Goal: Obtain resource: Obtain resource

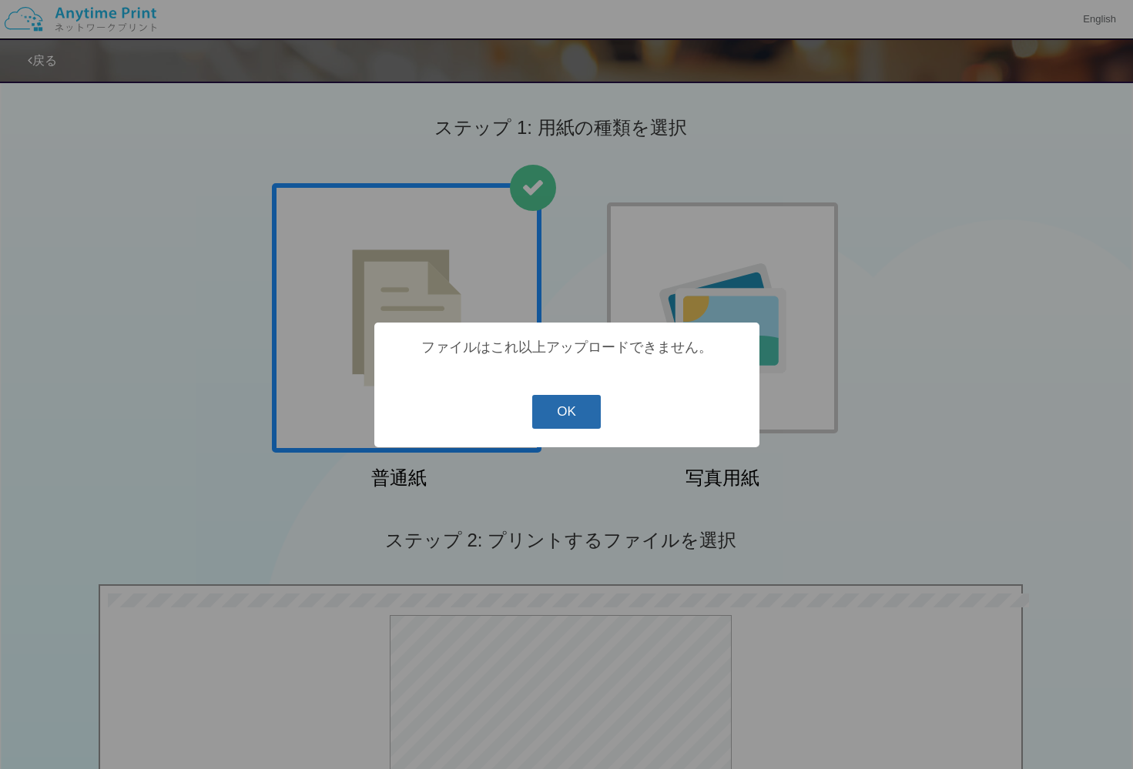
click at [589, 427] on button "OK" at bounding box center [566, 412] width 69 height 34
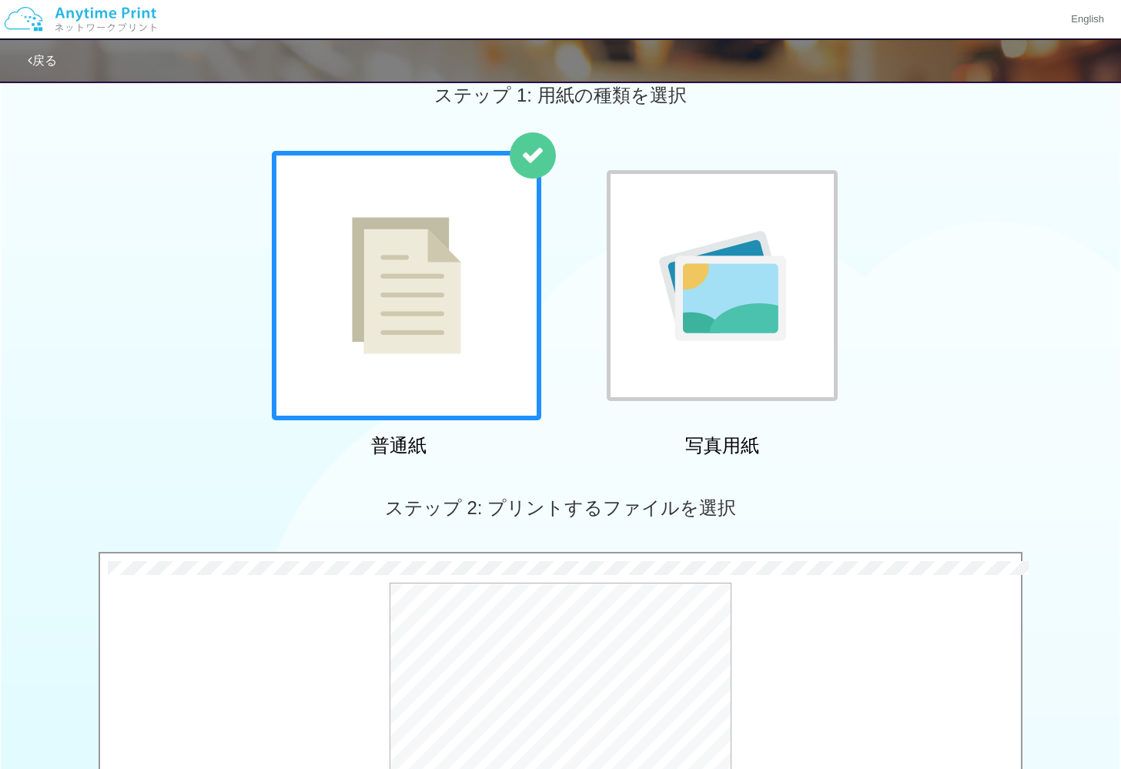
scroll to position [313, 0]
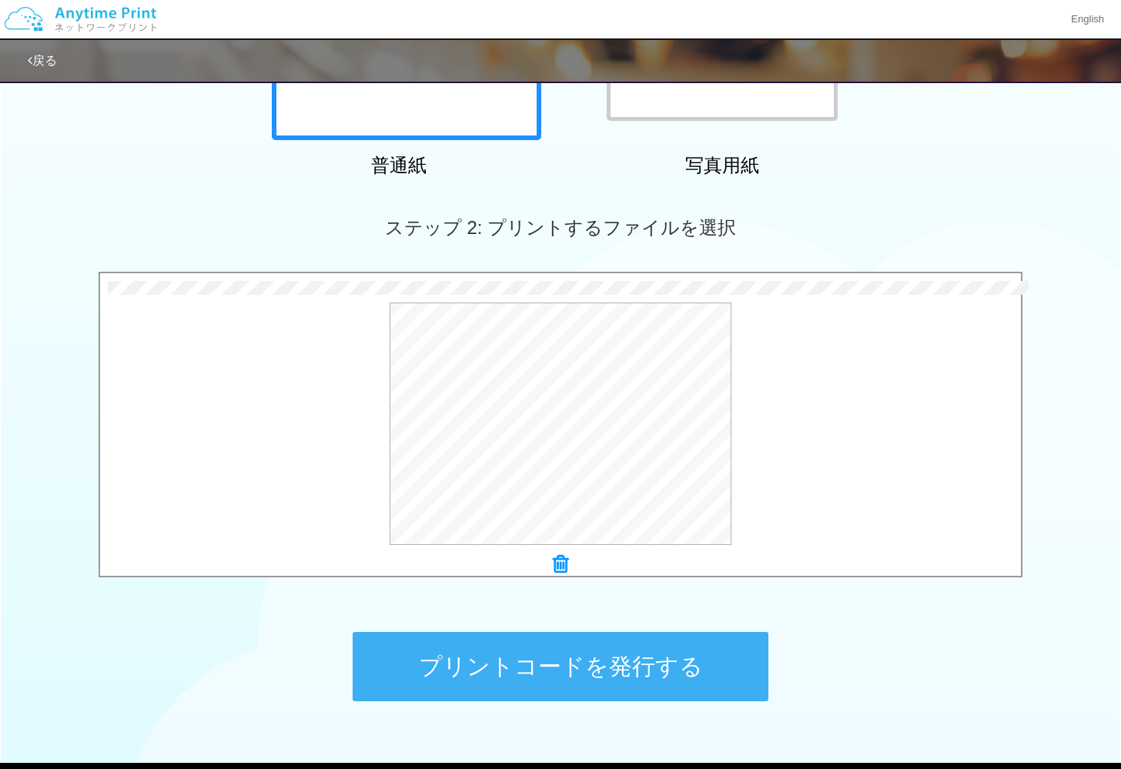
click at [692, 668] on button "プリントコードを発行する" at bounding box center [561, 666] width 416 height 69
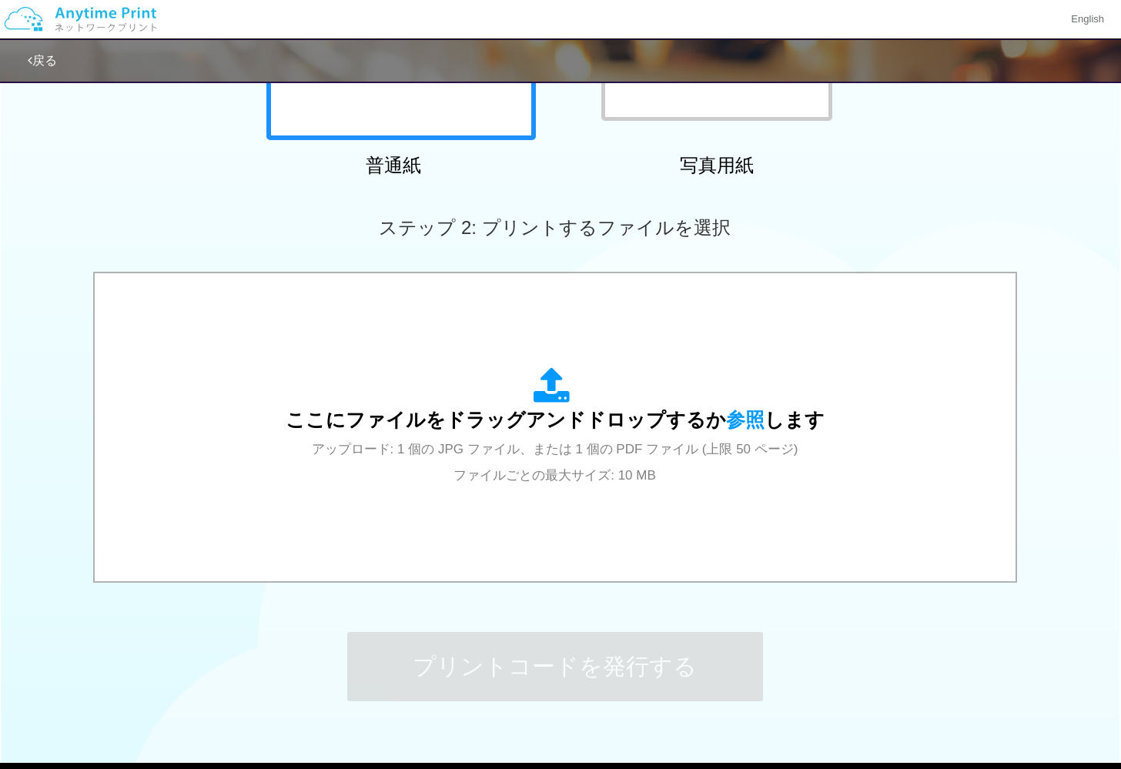
scroll to position [0, 0]
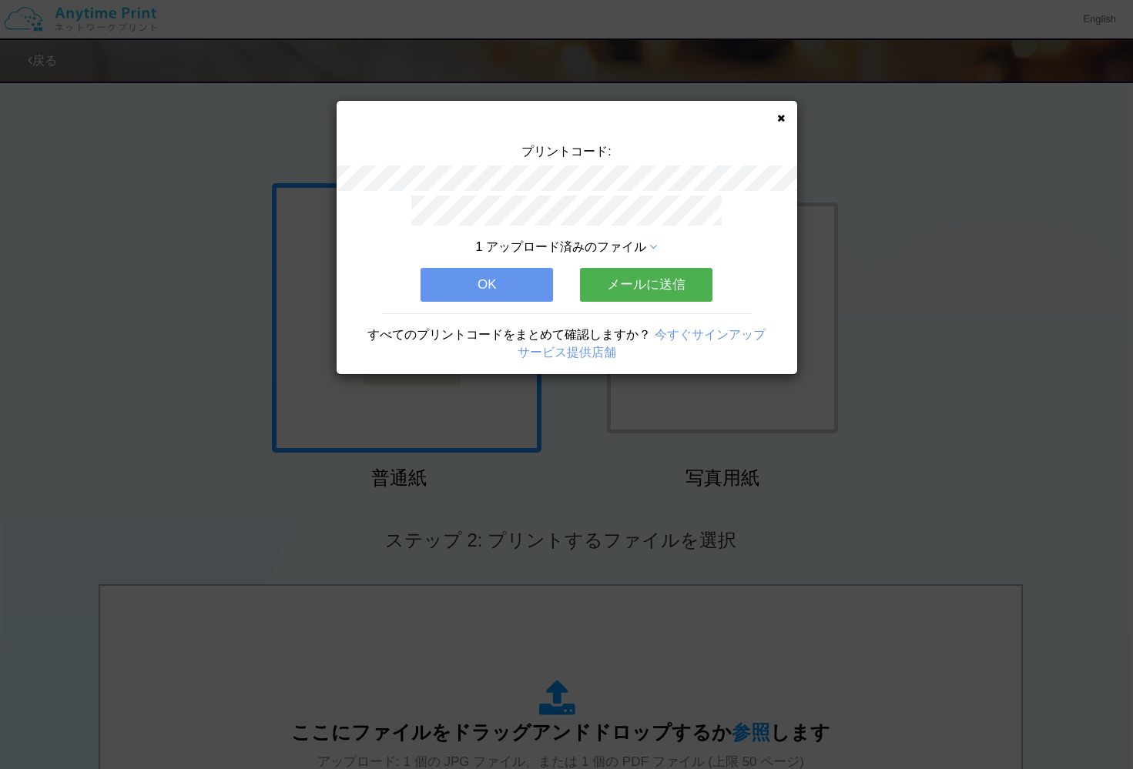
click at [518, 289] on button "OK" at bounding box center [486, 285] width 132 height 34
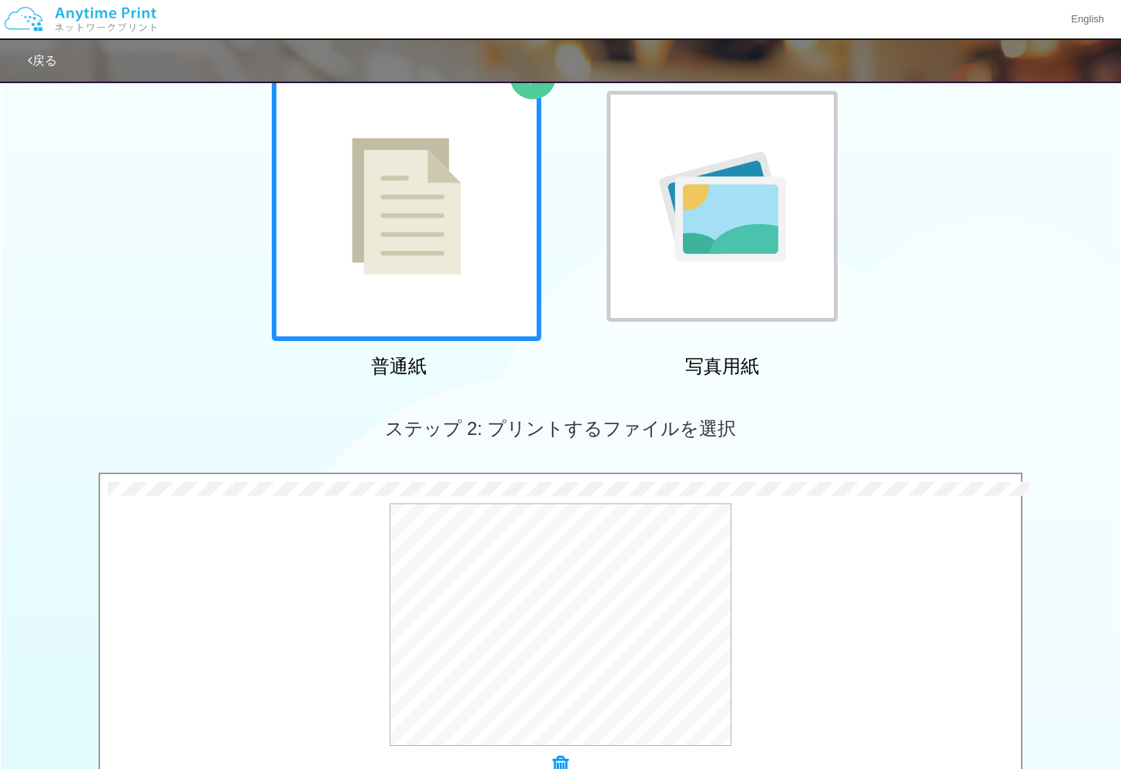
scroll to position [367, 0]
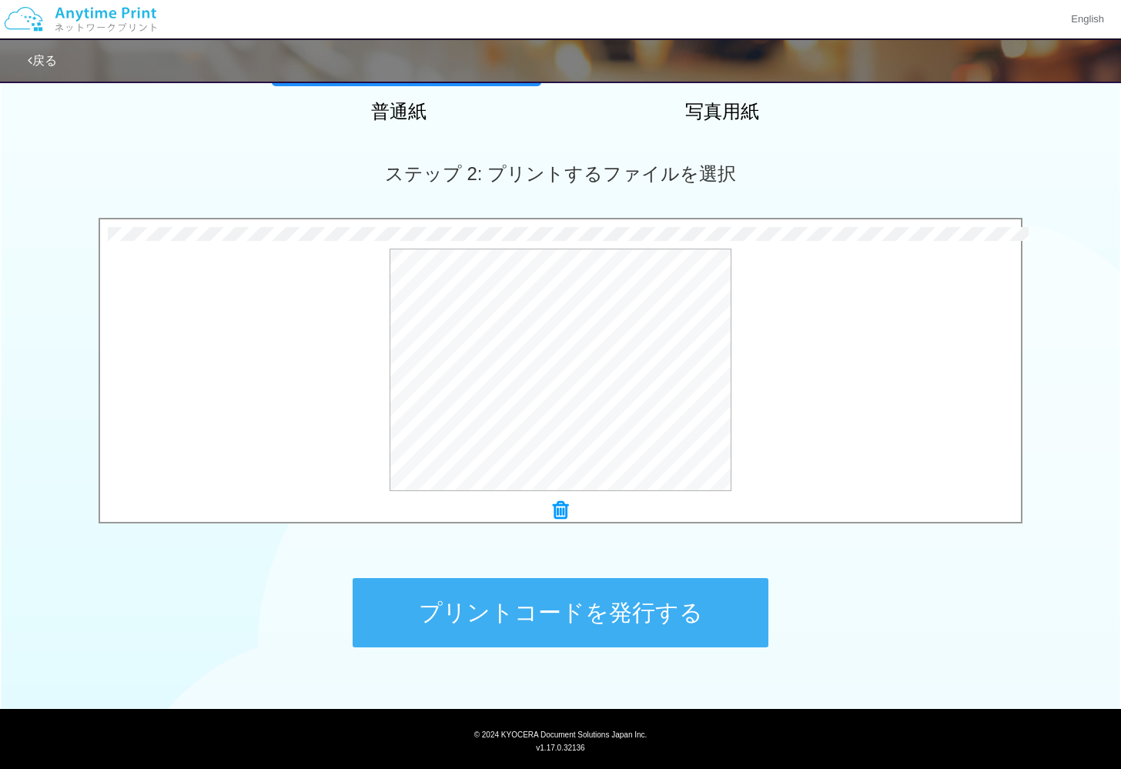
click at [627, 618] on button "プリントコードを発行する" at bounding box center [561, 612] width 416 height 69
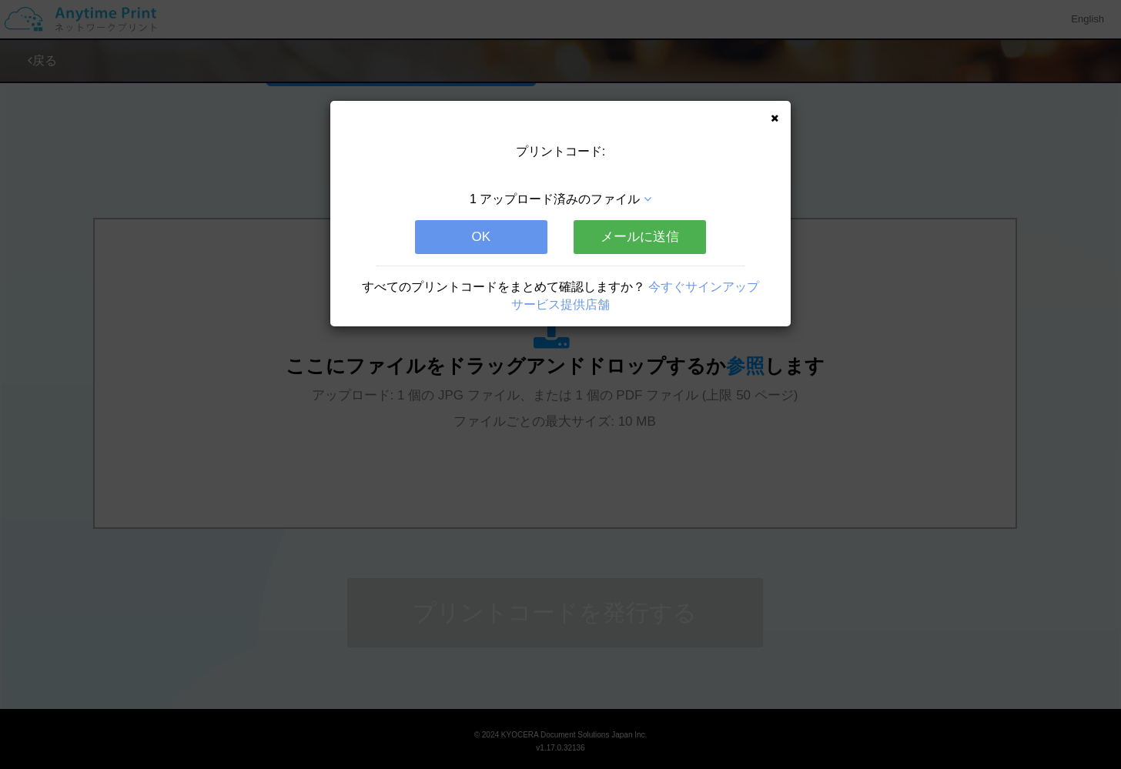
scroll to position [0, 0]
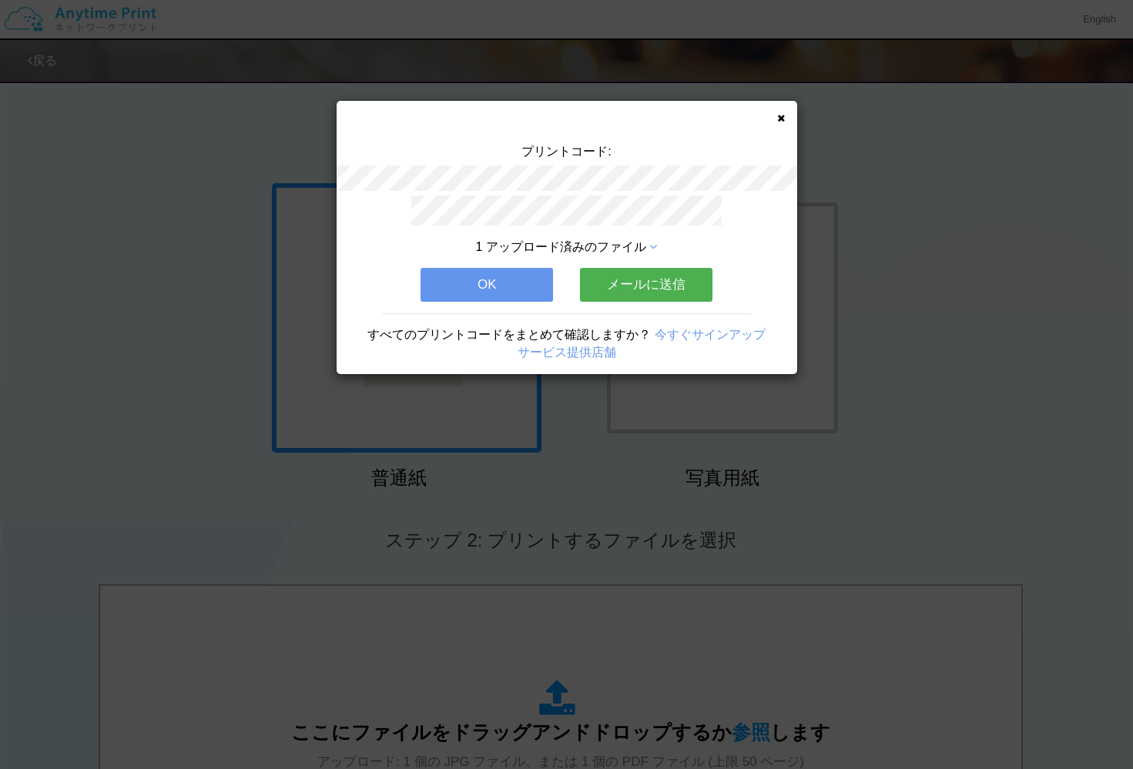
click at [533, 288] on button "OK" at bounding box center [486, 285] width 132 height 34
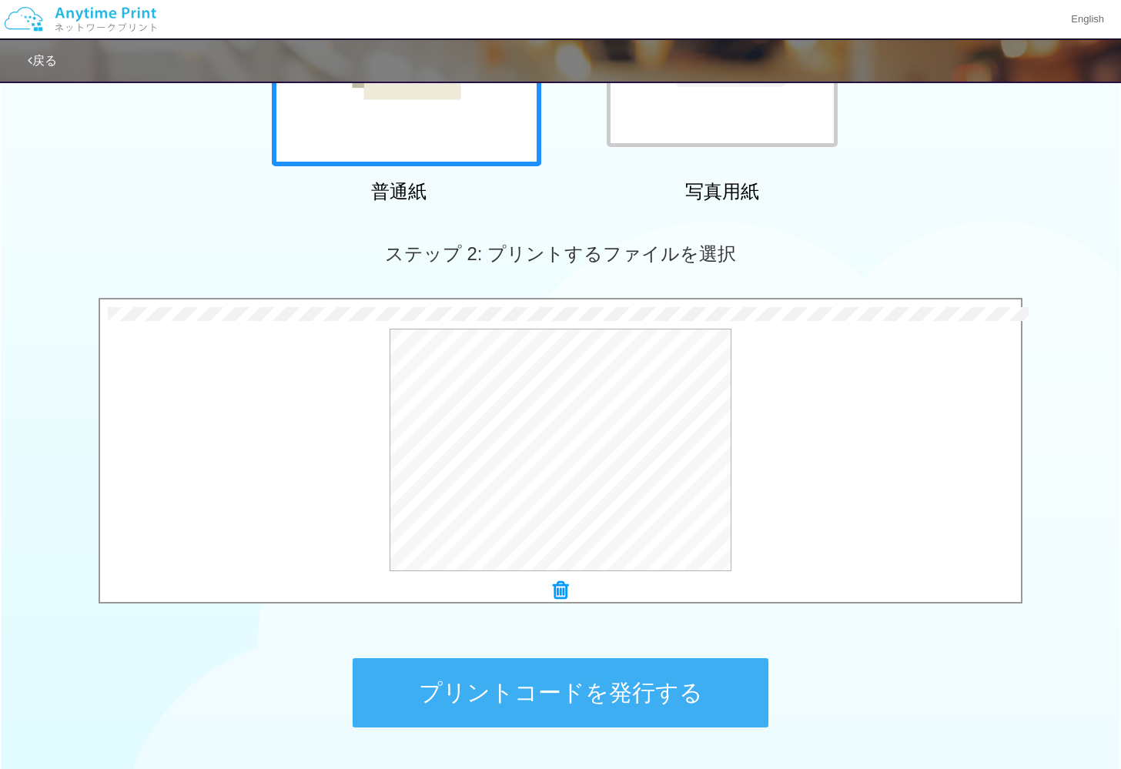
scroll to position [401, 0]
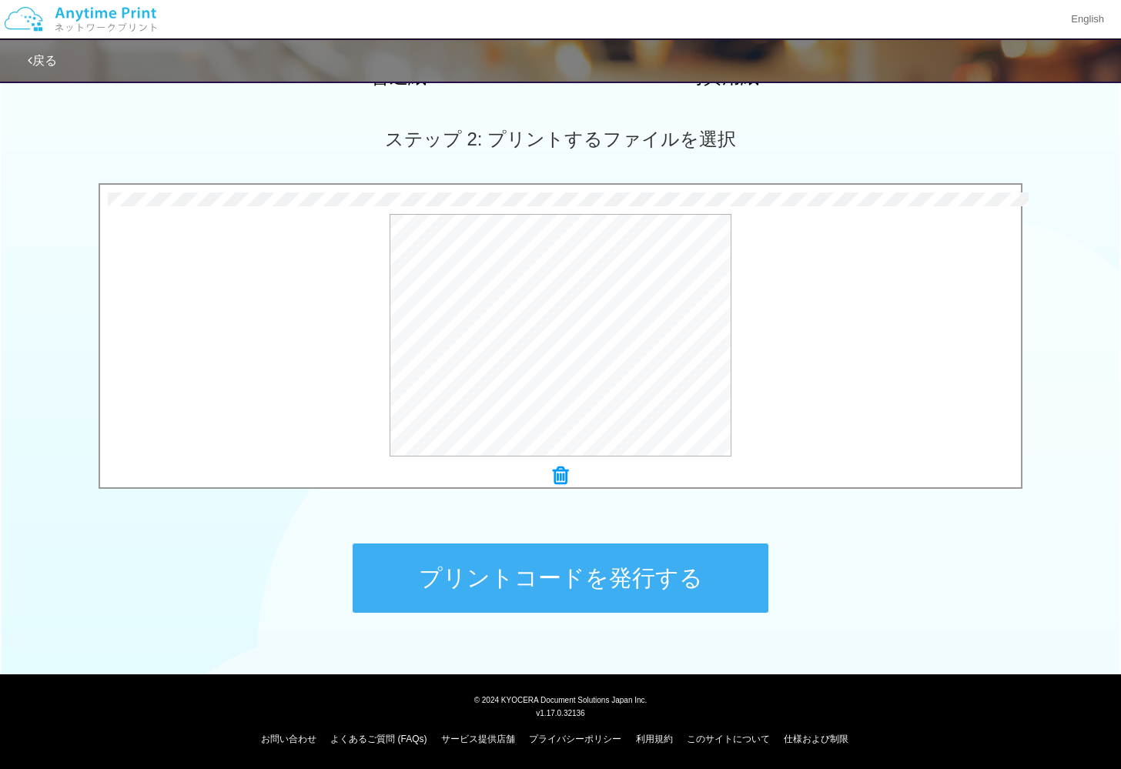
click at [730, 581] on button "プリントコードを発行する" at bounding box center [561, 578] width 416 height 69
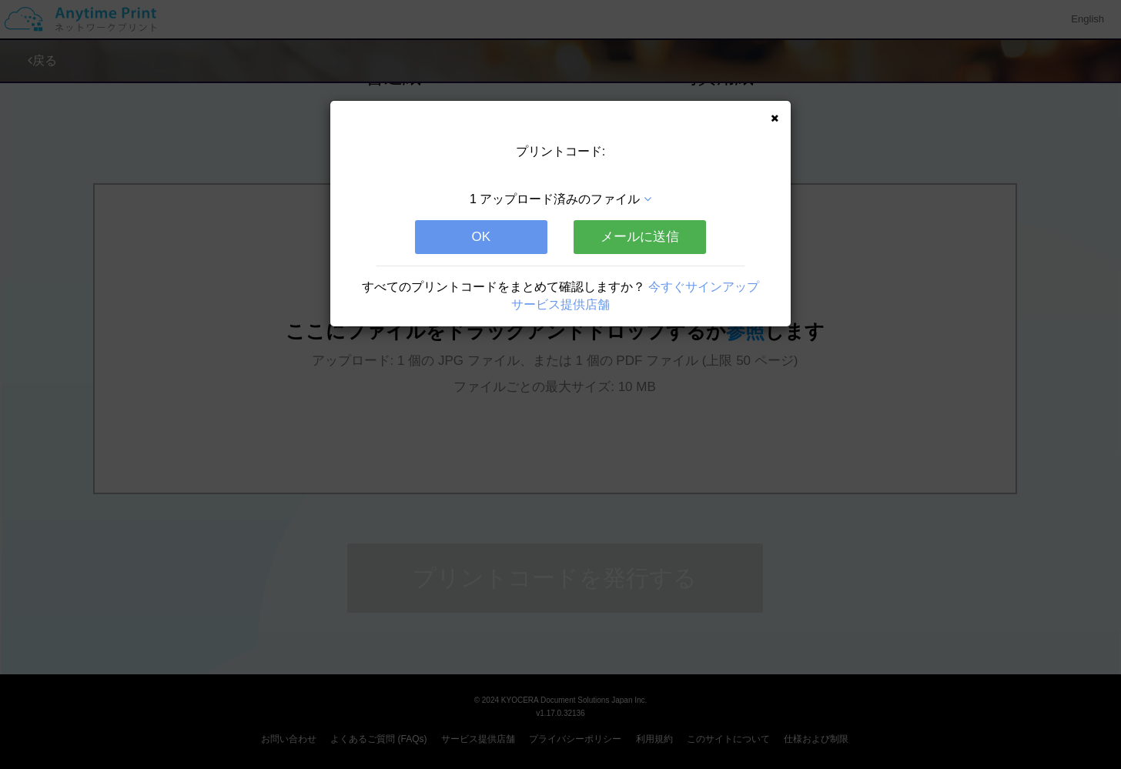
scroll to position [0, 0]
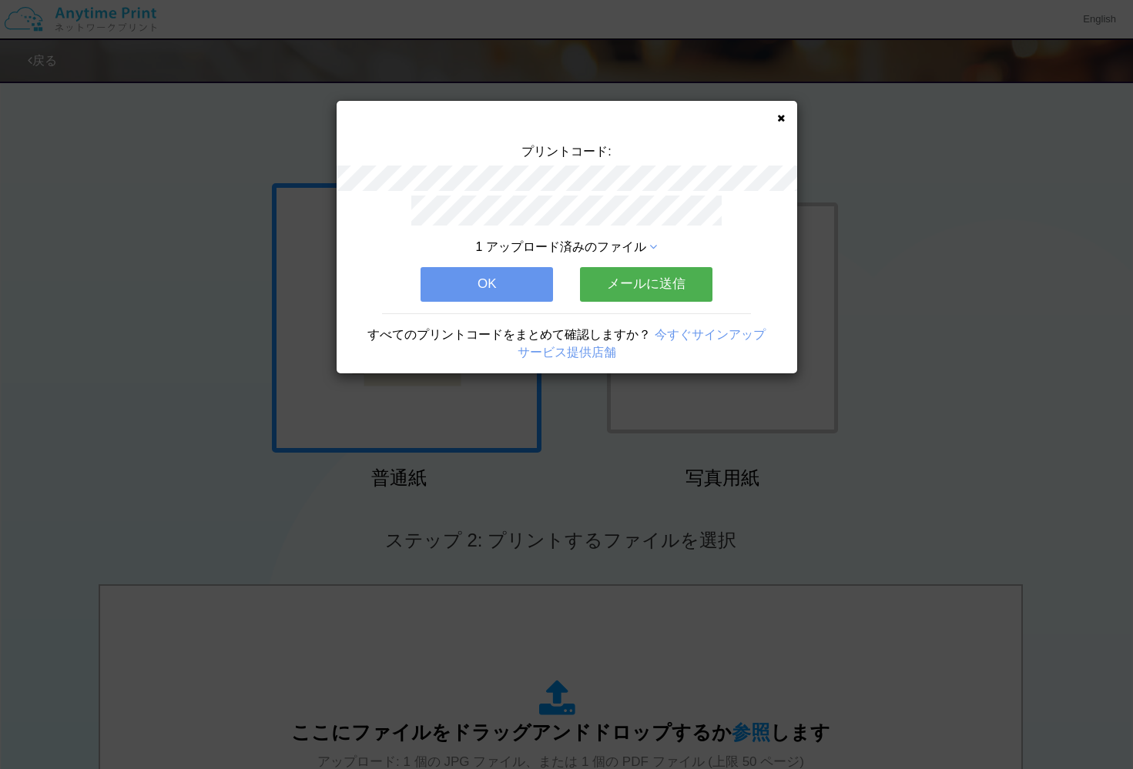
click at [528, 290] on button "OK" at bounding box center [486, 284] width 132 height 34
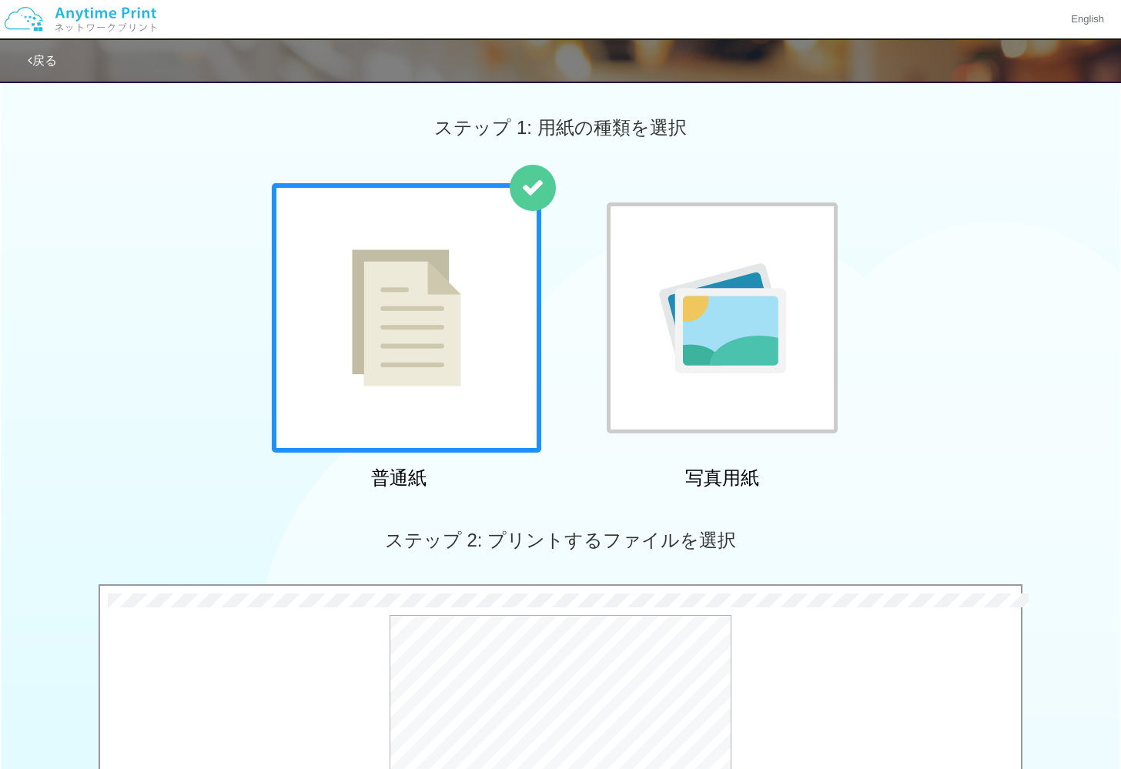
click at [353, 719] on div "プレビュー" at bounding box center [560, 736] width 921 height 243
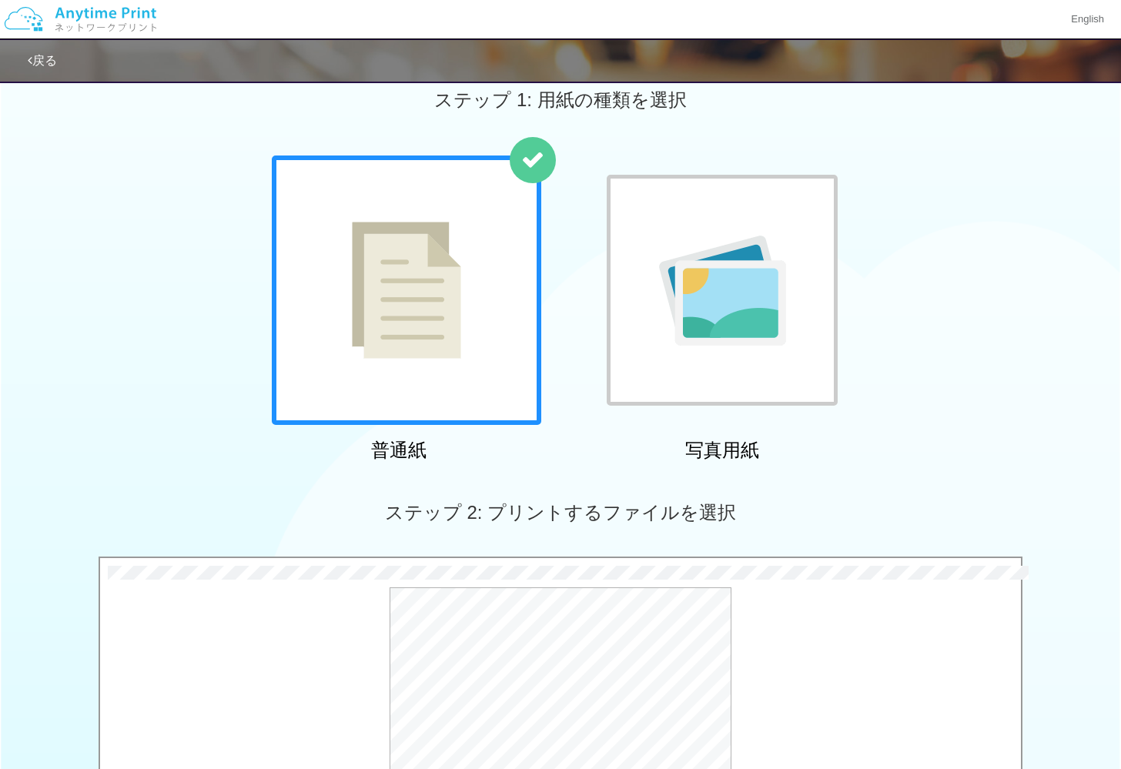
scroll to position [256, 0]
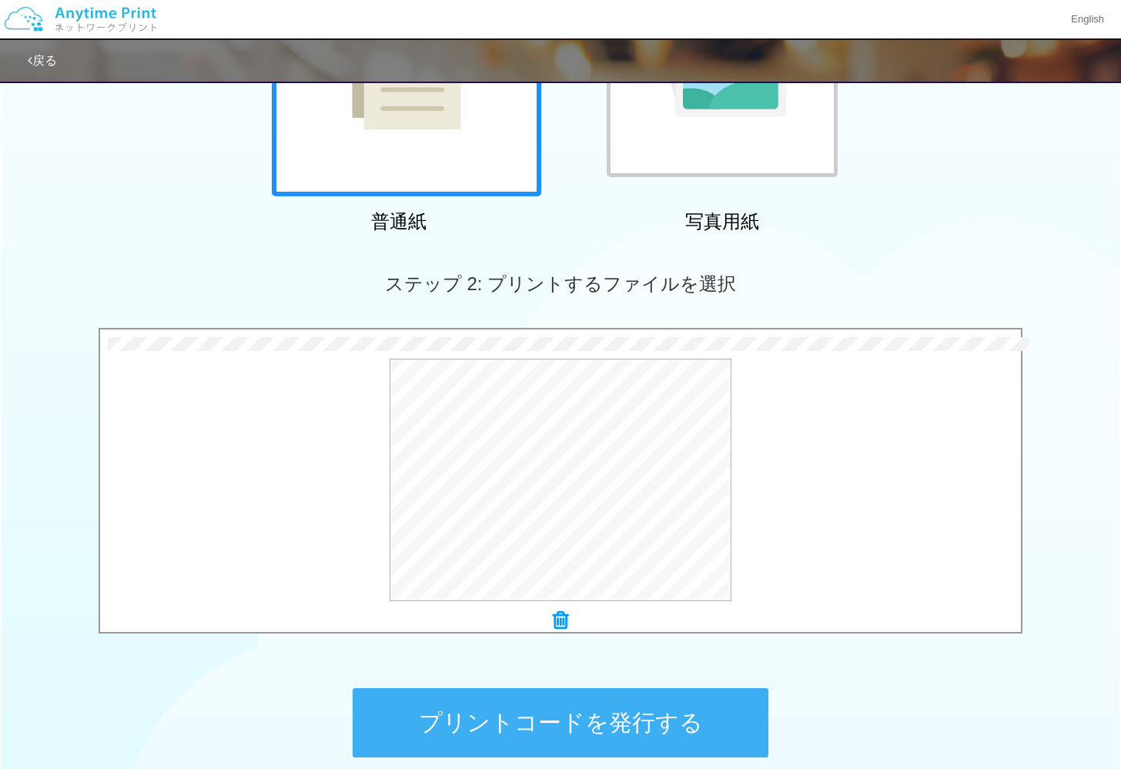
click at [428, 735] on button "プリントコードを発行する" at bounding box center [561, 722] width 416 height 69
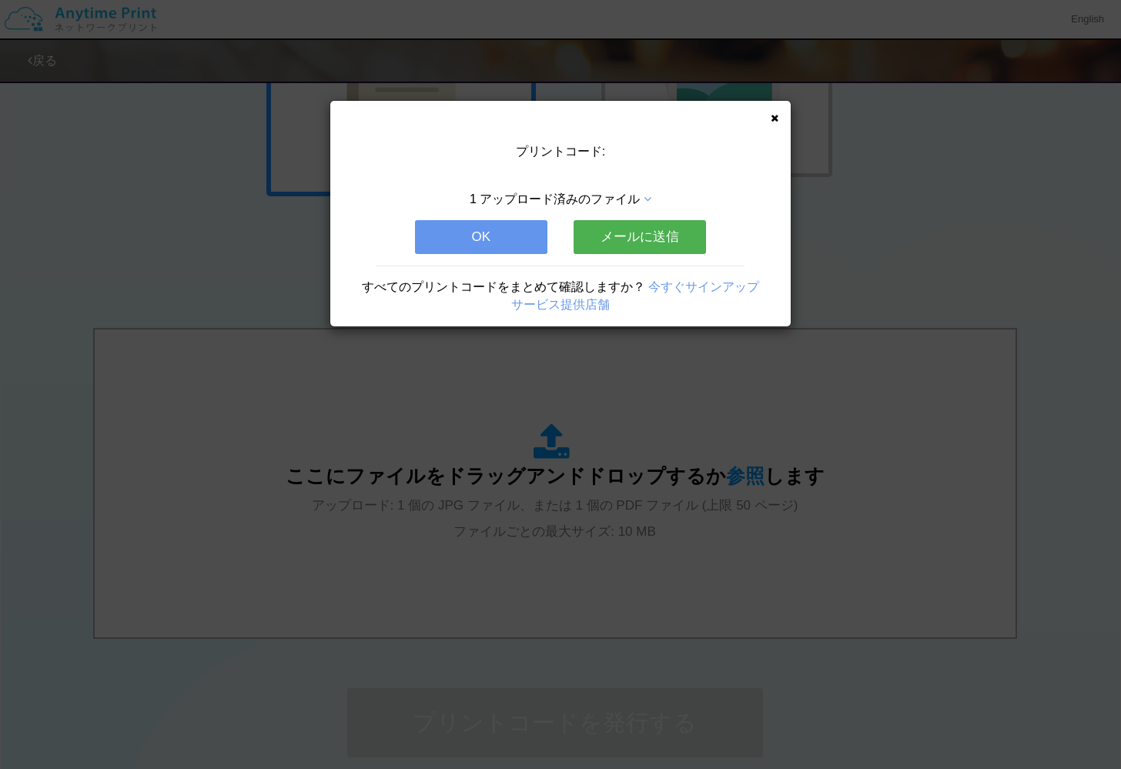
scroll to position [0, 0]
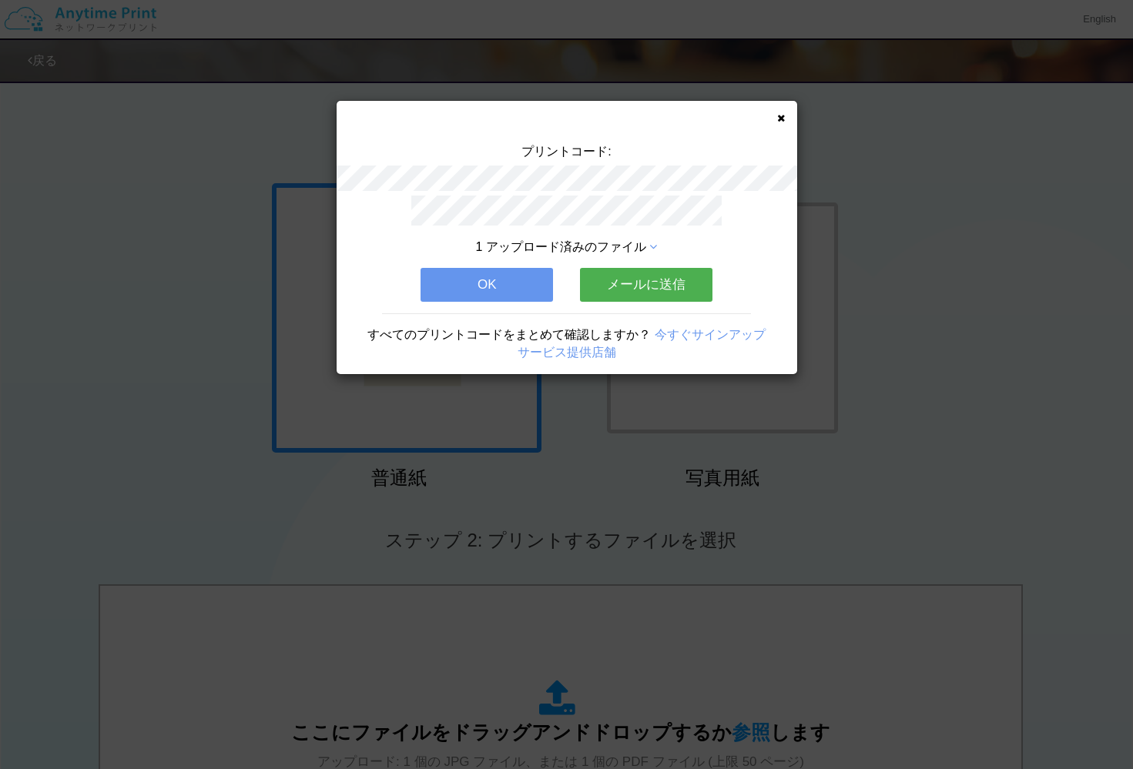
click at [488, 286] on button "OK" at bounding box center [486, 285] width 132 height 34
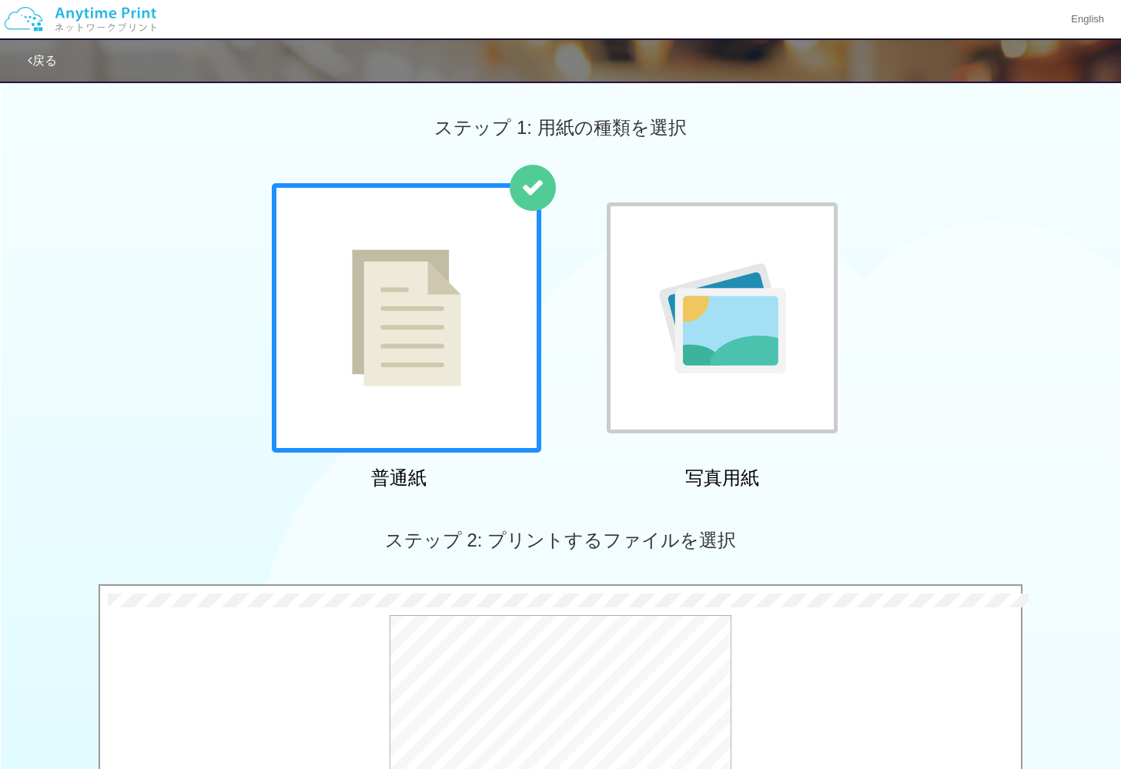
scroll to position [308, 0]
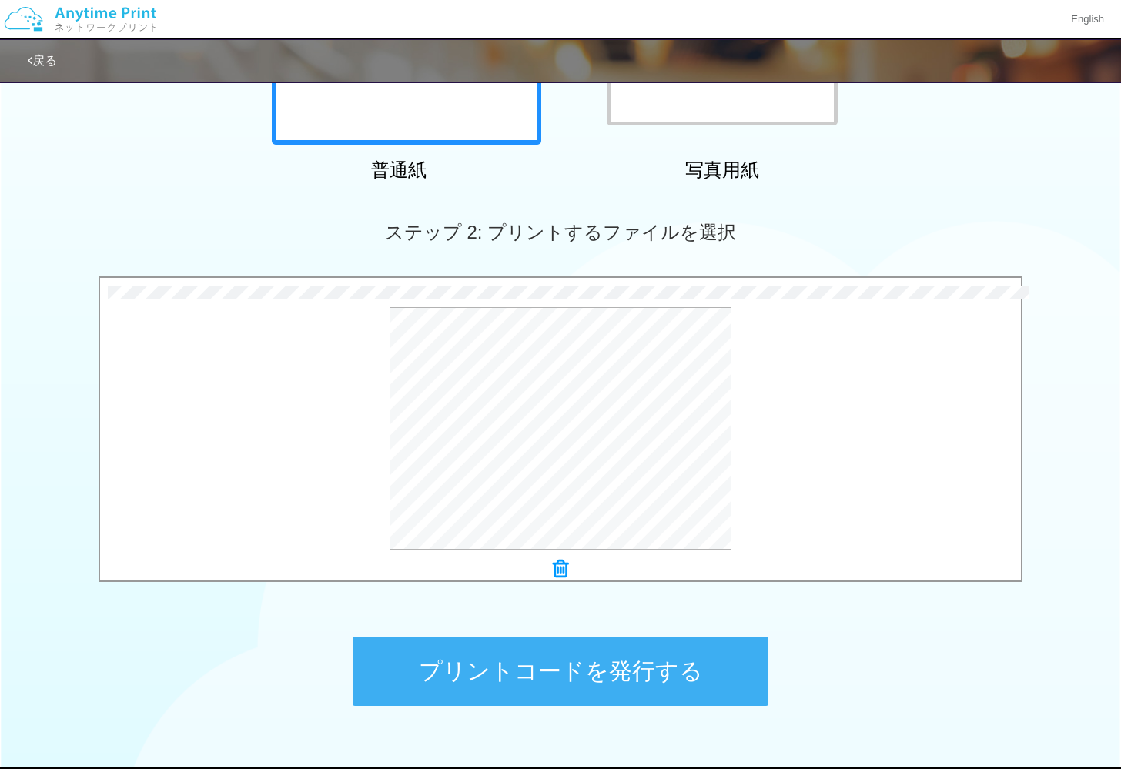
click at [682, 670] on button "プリントコードを発行する" at bounding box center [561, 671] width 416 height 69
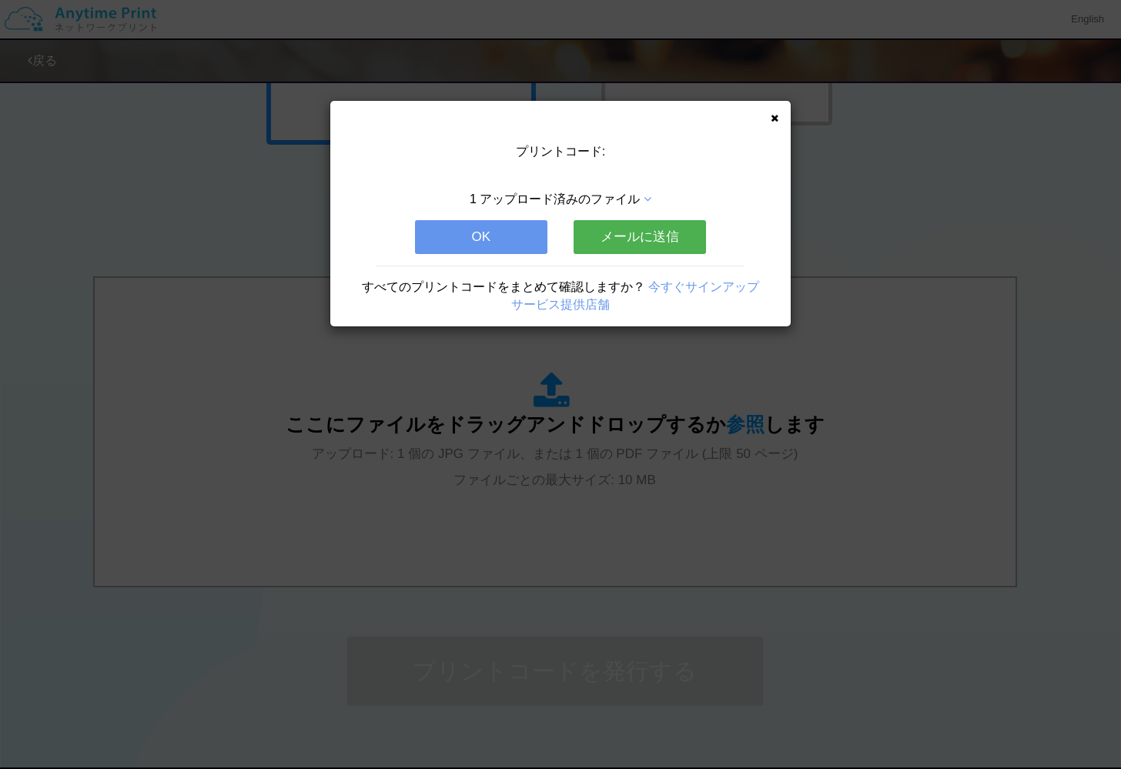
scroll to position [0, 0]
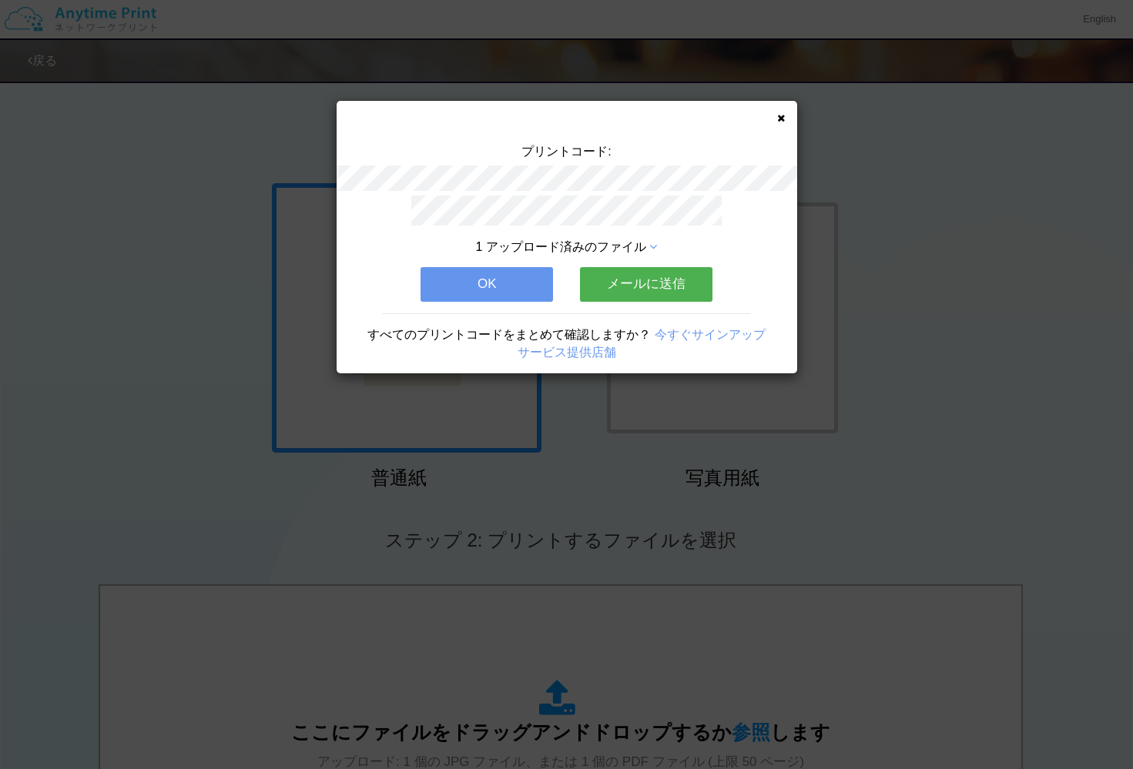
click at [521, 270] on button "OK" at bounding box center [486, 284] width 132 height 34
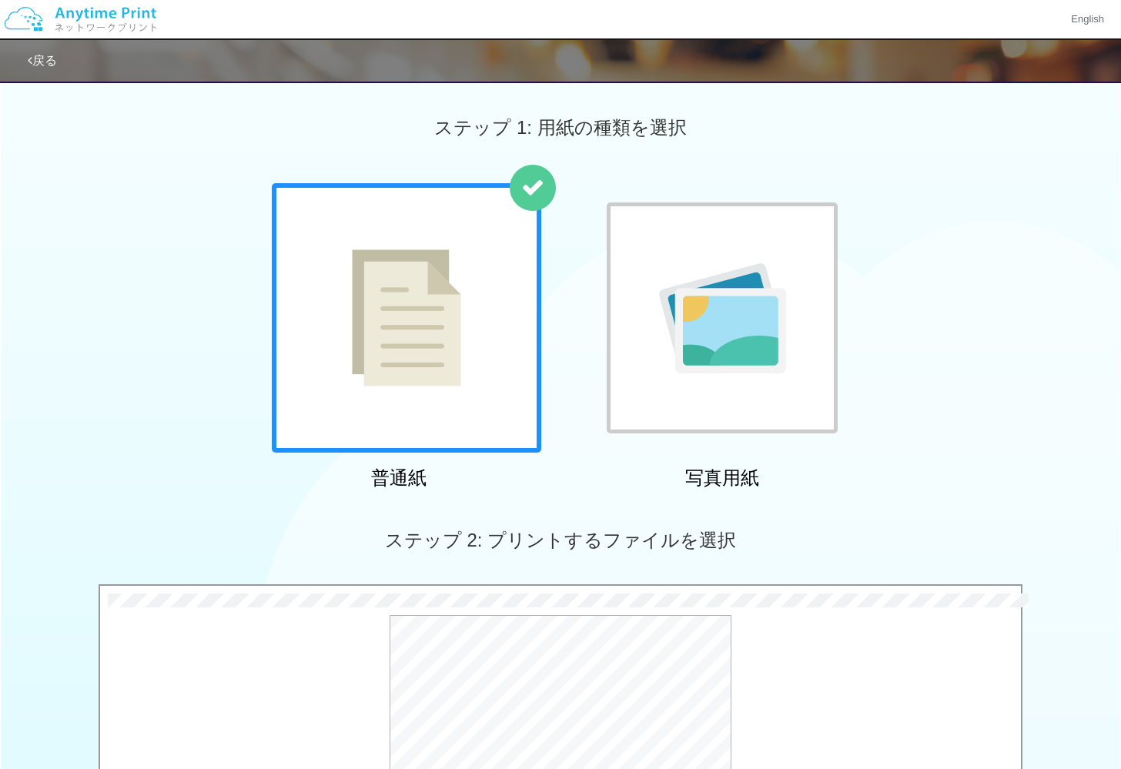
scroll to position [287, 0]
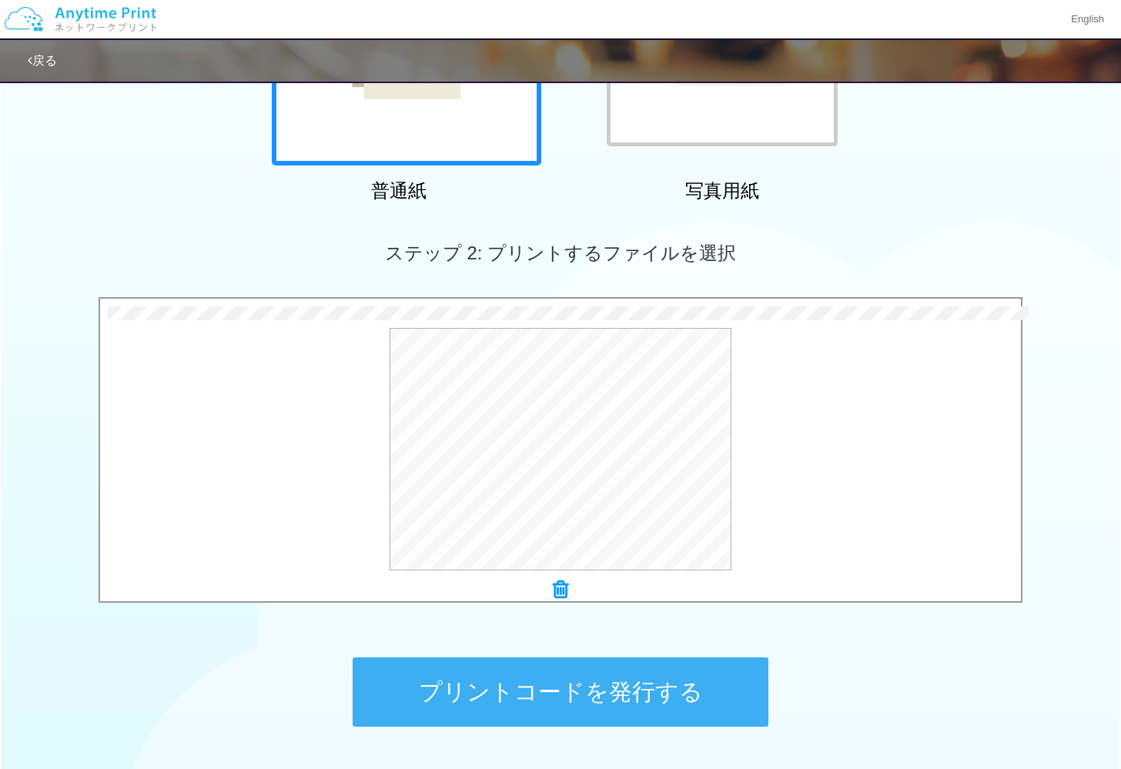
click at [708, 695] on button "プリントコードを発行する" at bounding box center [561, 692] width 416 height 69
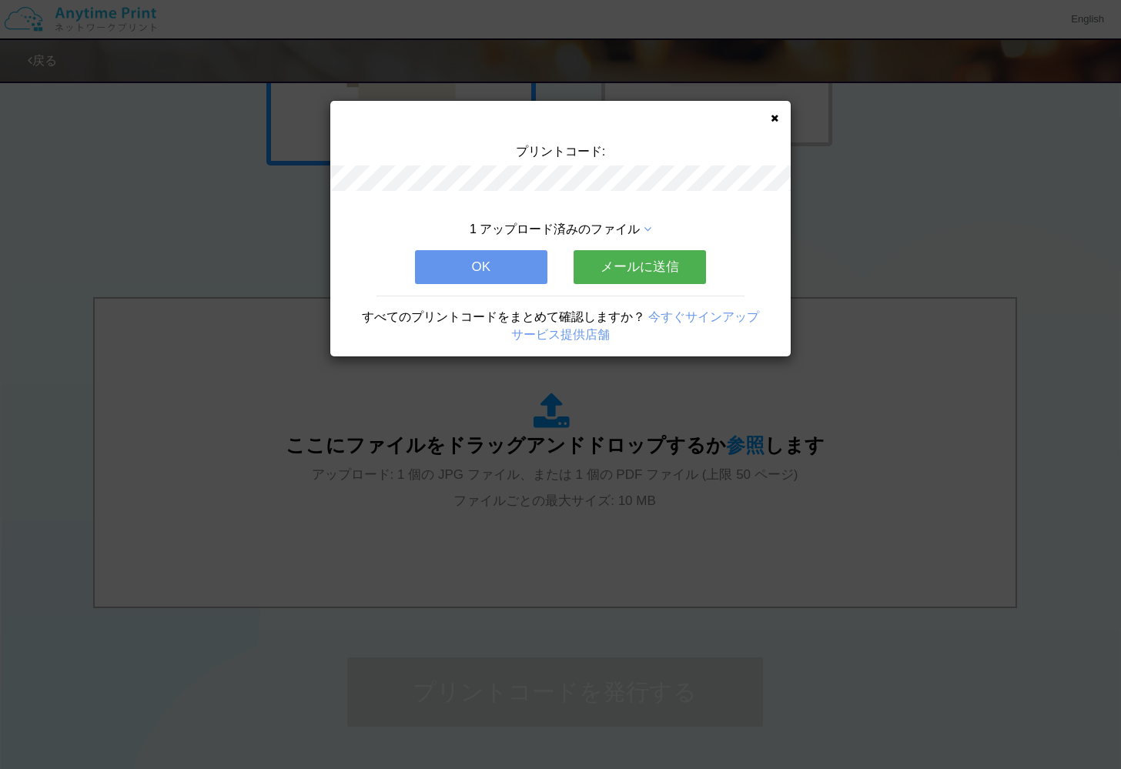
scroll to position [0, 0]
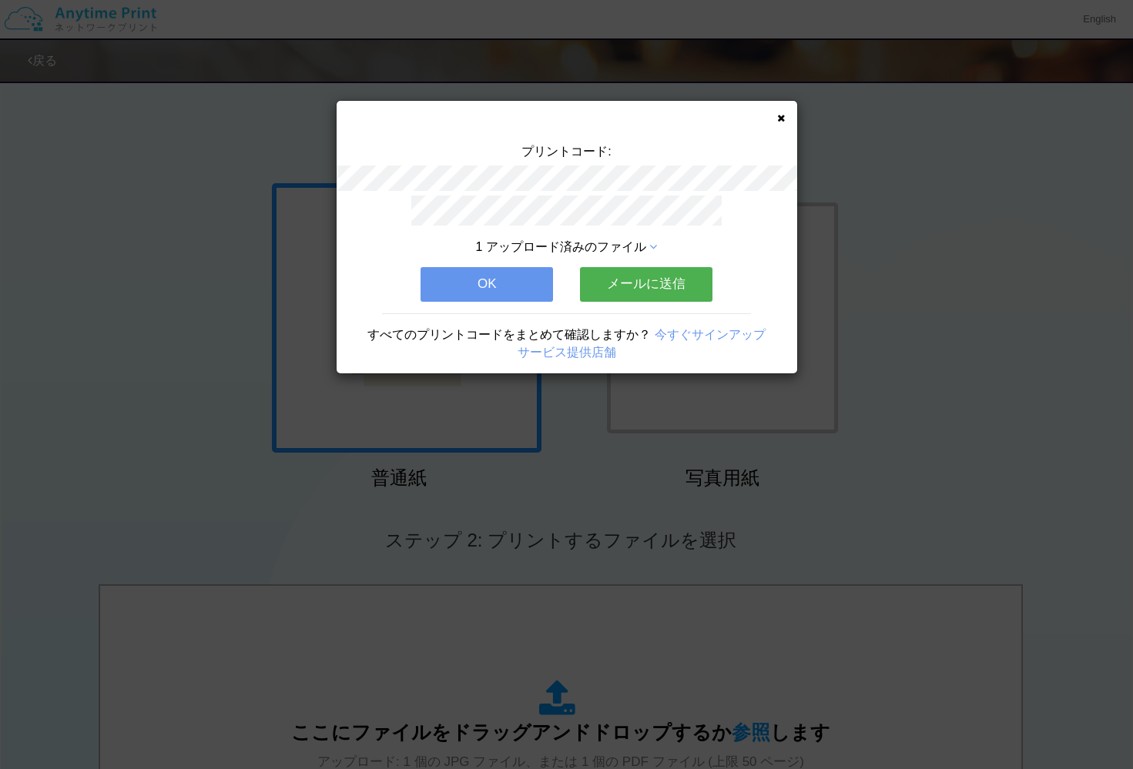
click at [433, 284] on button "OK" at bounding box center [486, 284] width 132 height 34
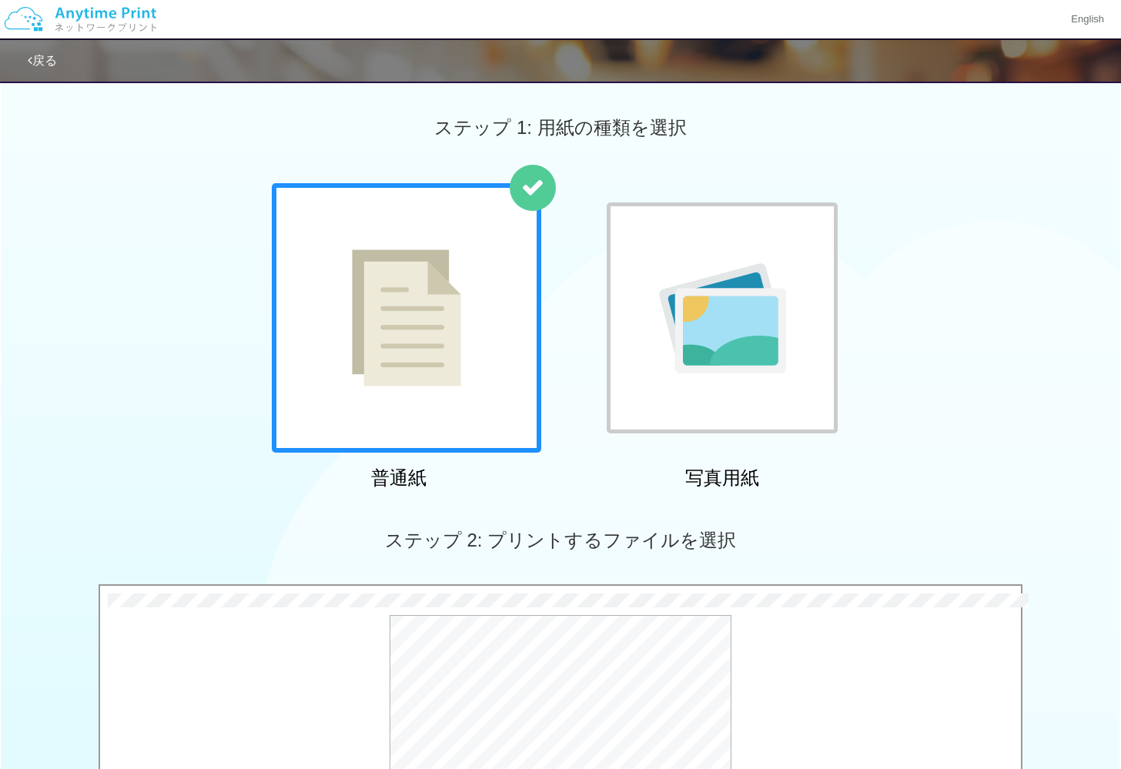
scroll to position [306, 0]
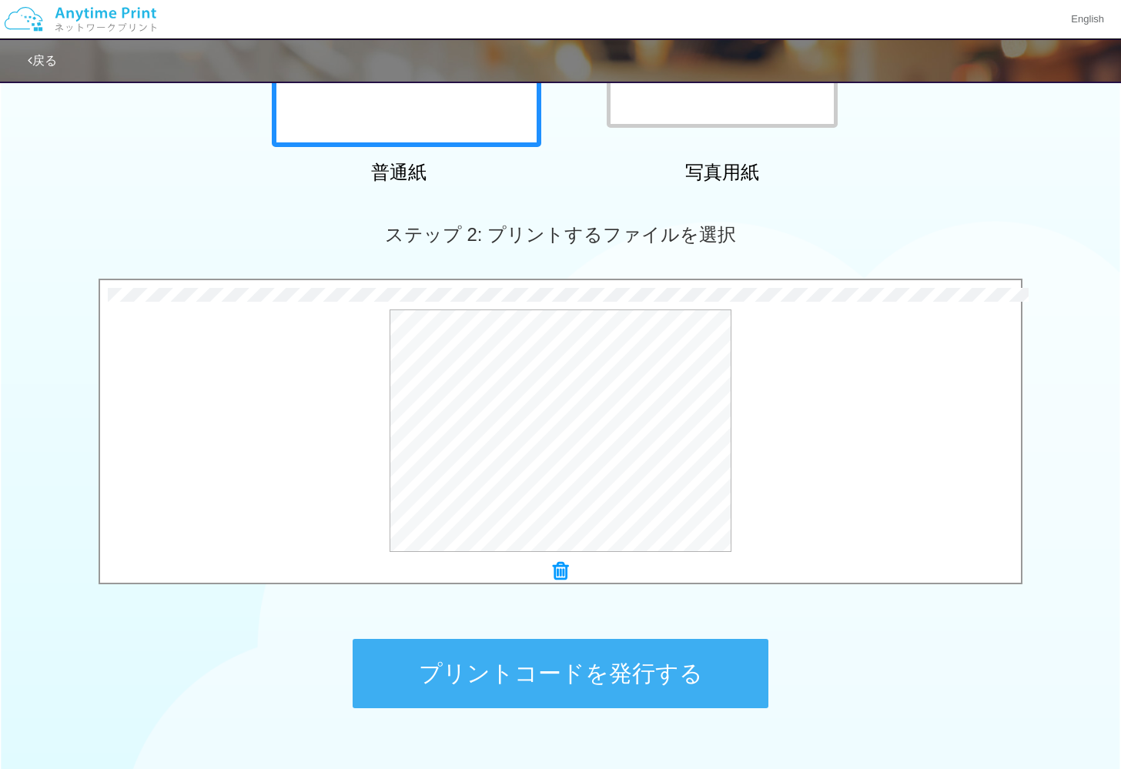
click at [647, 653] on button "プリントコードを発行する" at bounding box center [561, 673] width 416 height 69
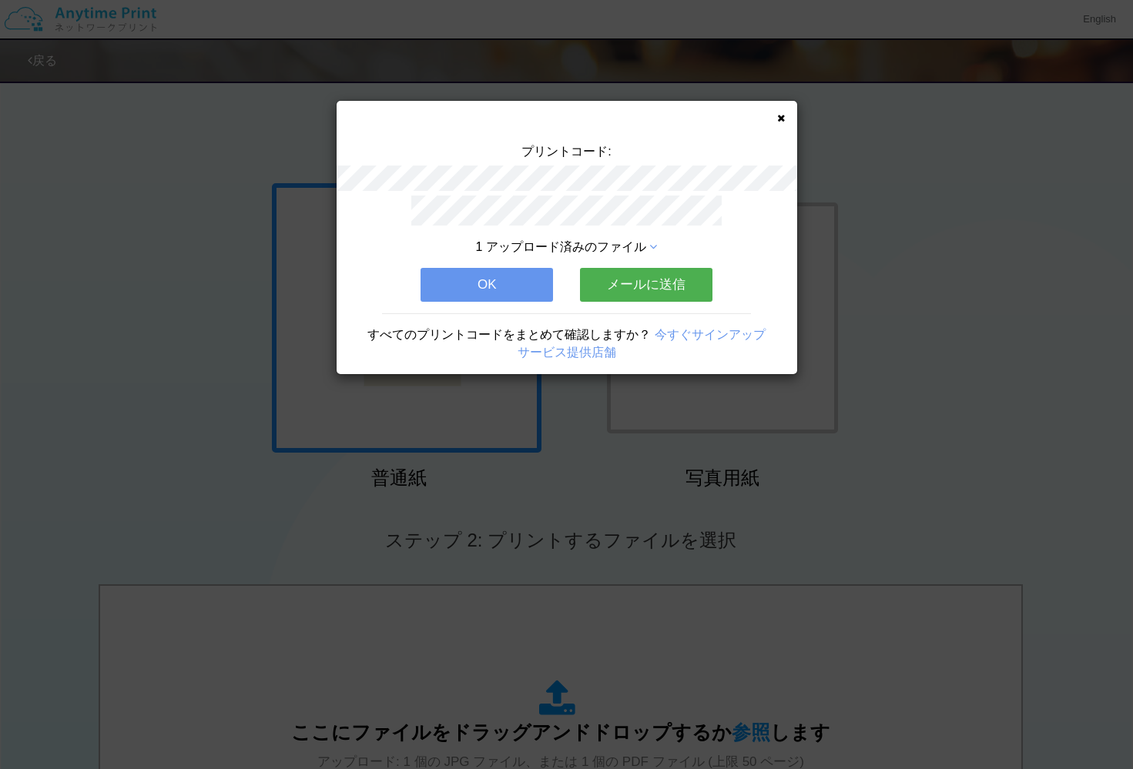
click at [524, 282] on button "OK" at bounding box center [486, 285] width 132 height 34
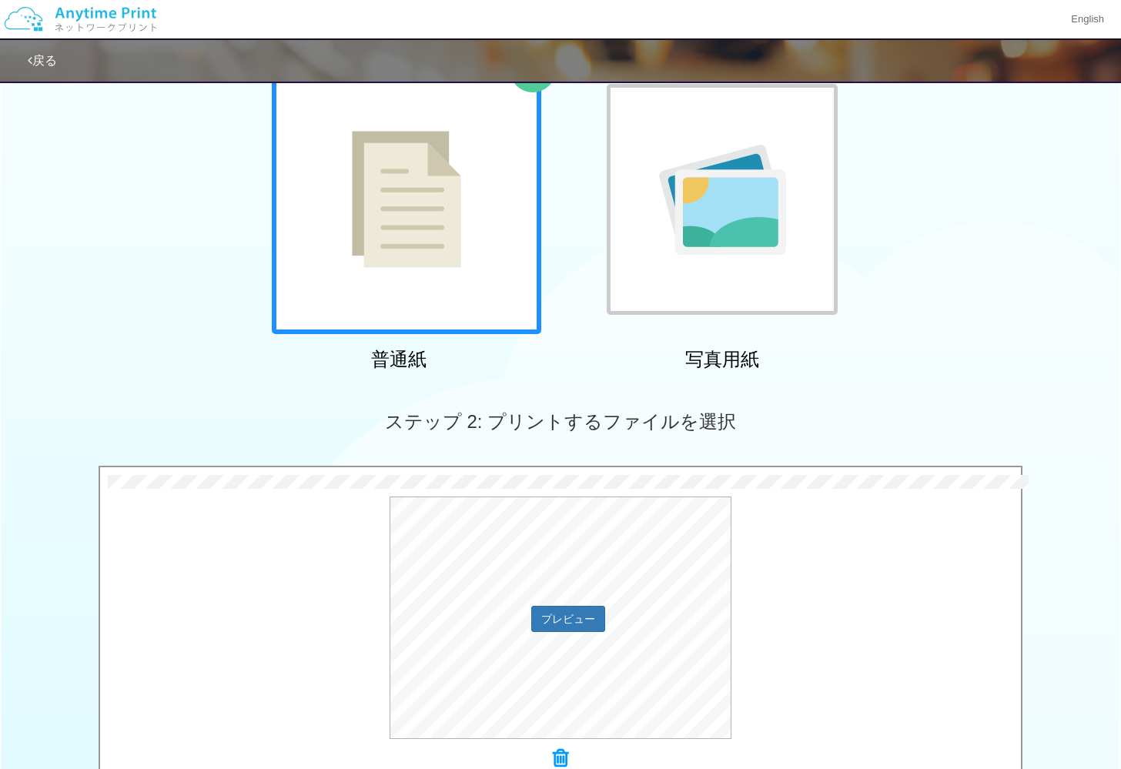
scroll to position [242, 0]
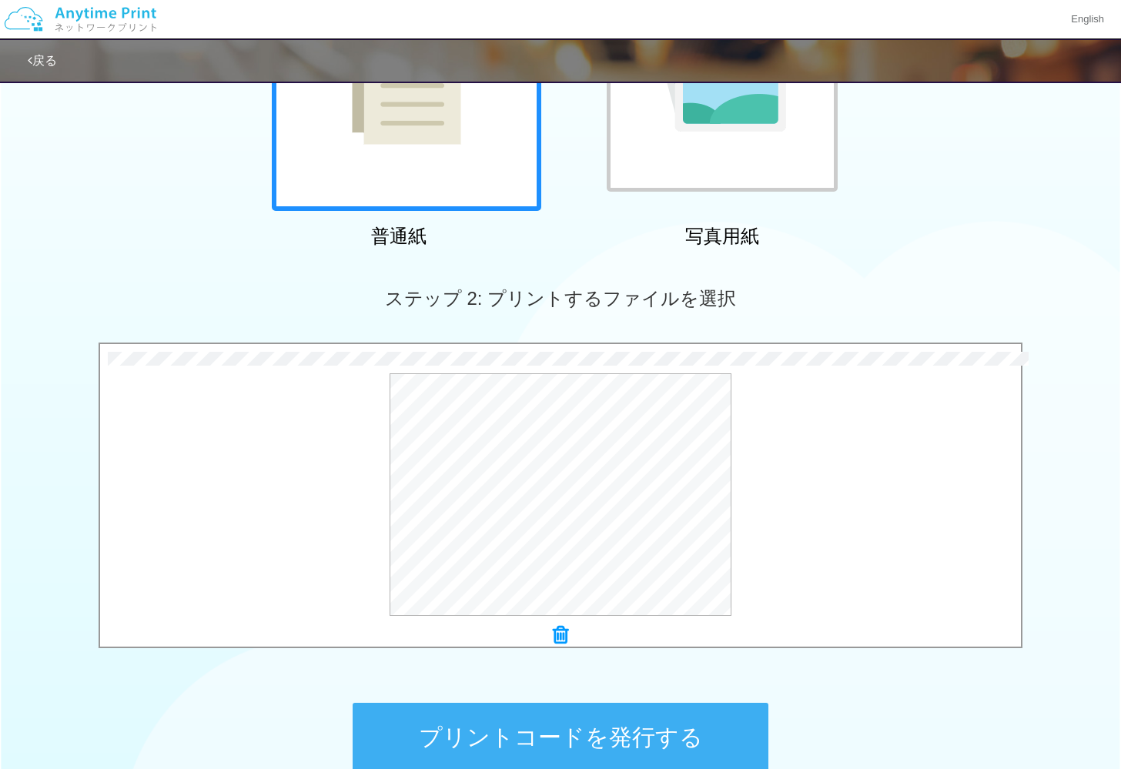
click at [695, 725] on button "プリントコードを発行する" at bounding box center [561, 737] width 416 height 69
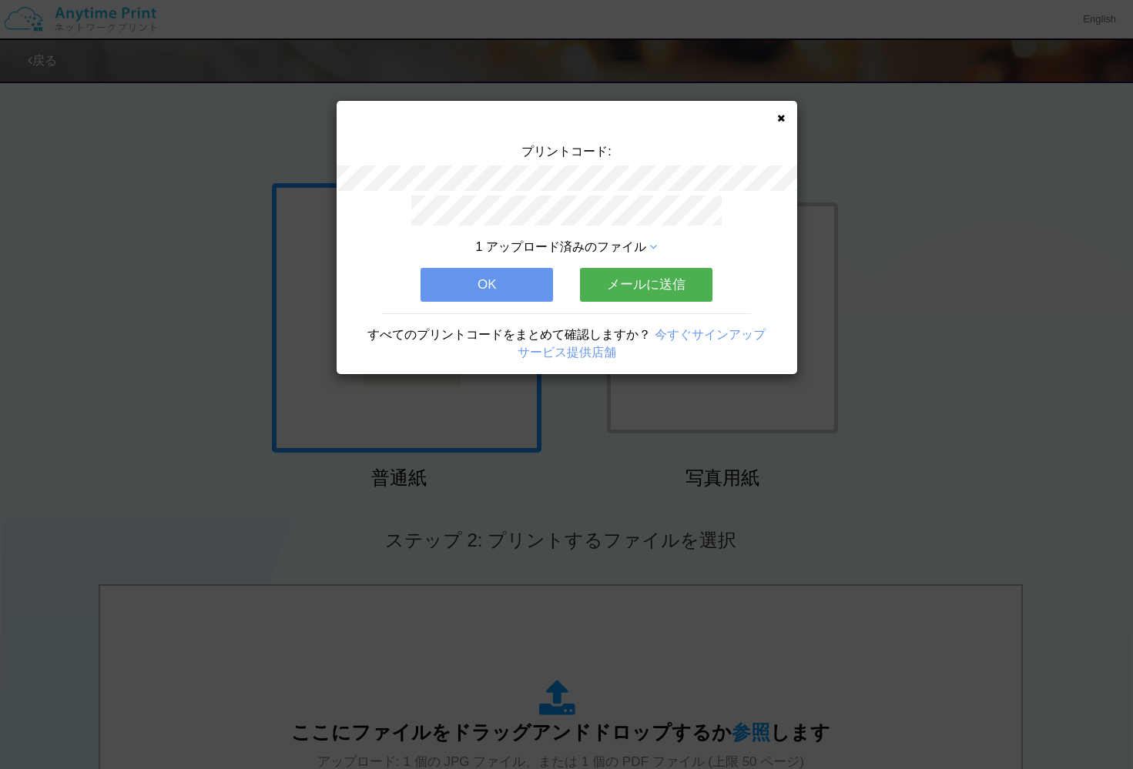
click at [521, 287] on button "OK" at bounding box center [486, 285] width 132 height 34
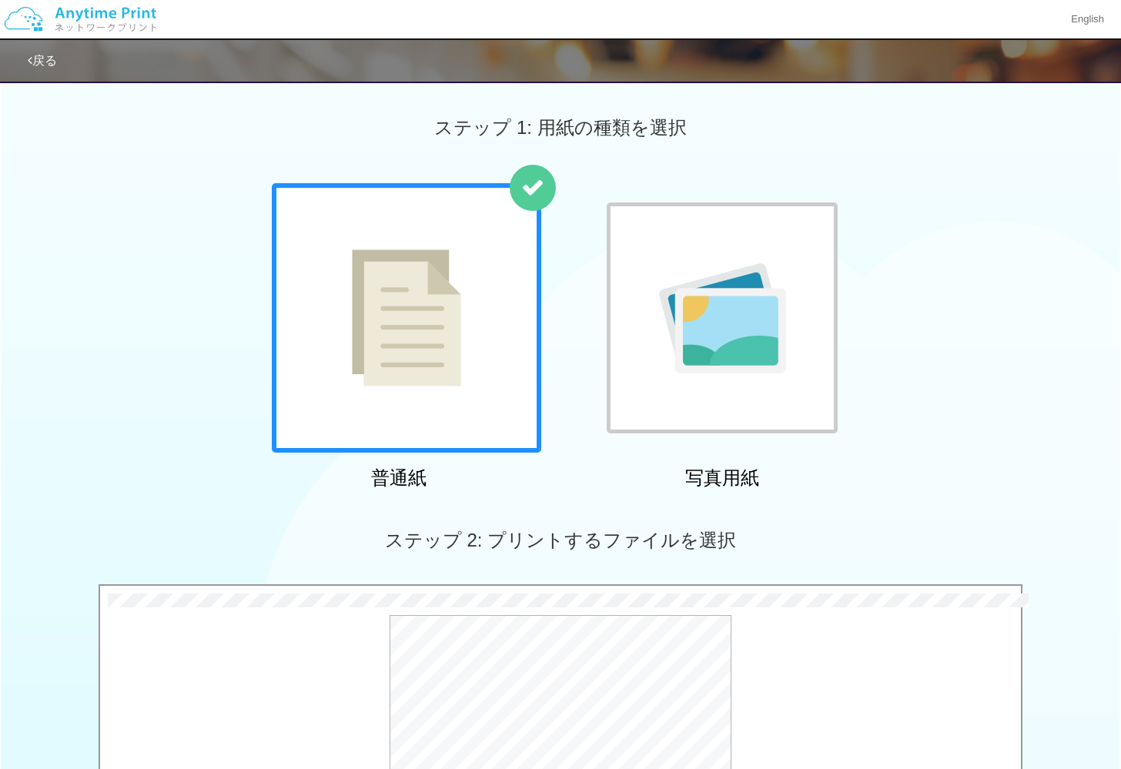
scroll to position [278, 0]
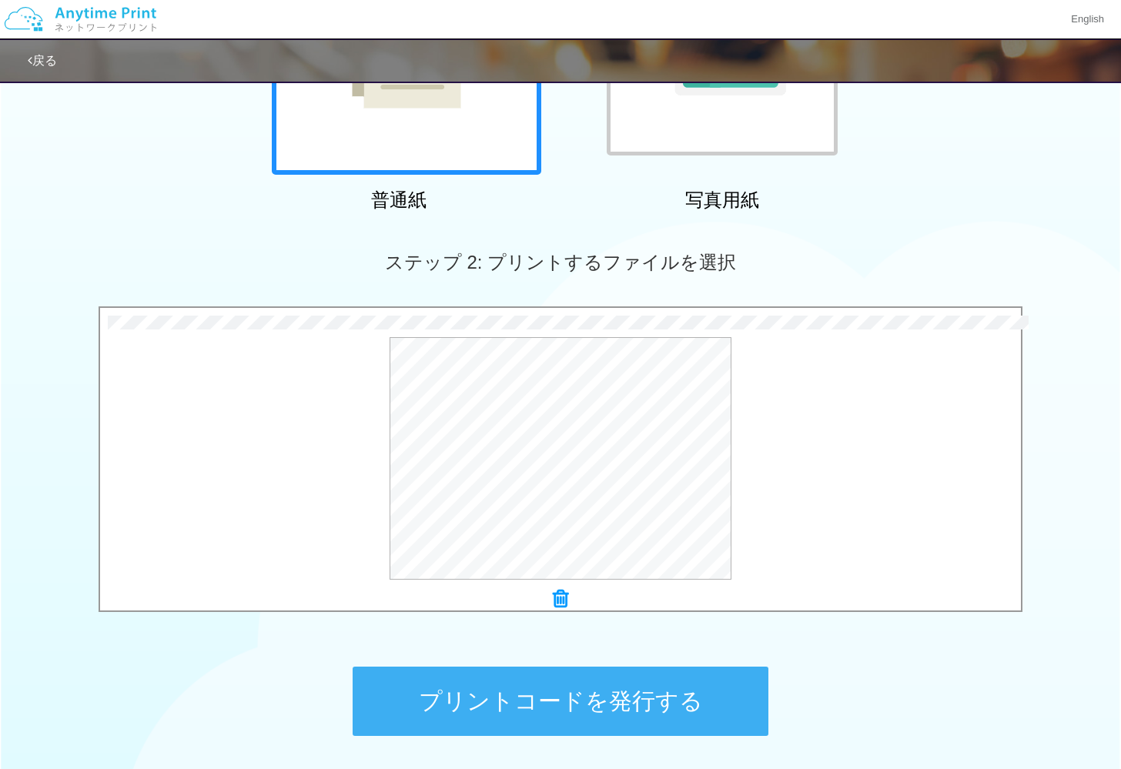
click at [644, 698] on button "プリントコードを発行する" at bounding box center [561, 701] width 416 height 69
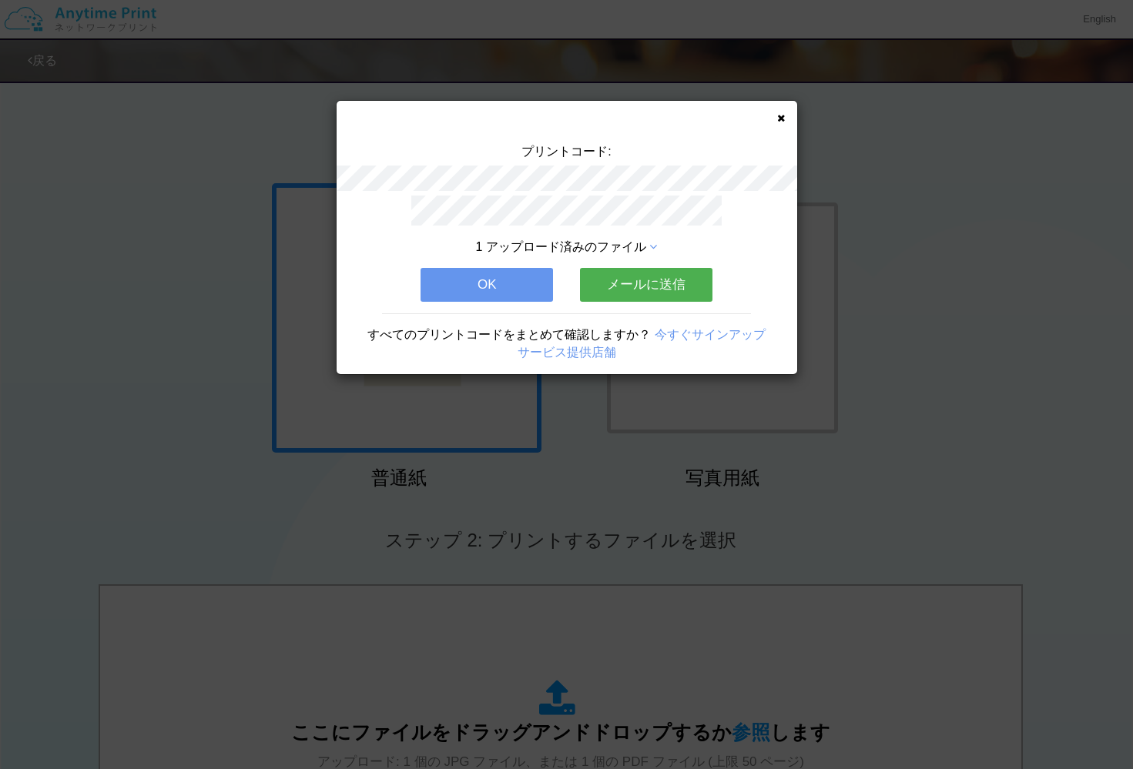
click at [530, 280] on button "OK" at bounding box center [486, 285] width 132 height 34
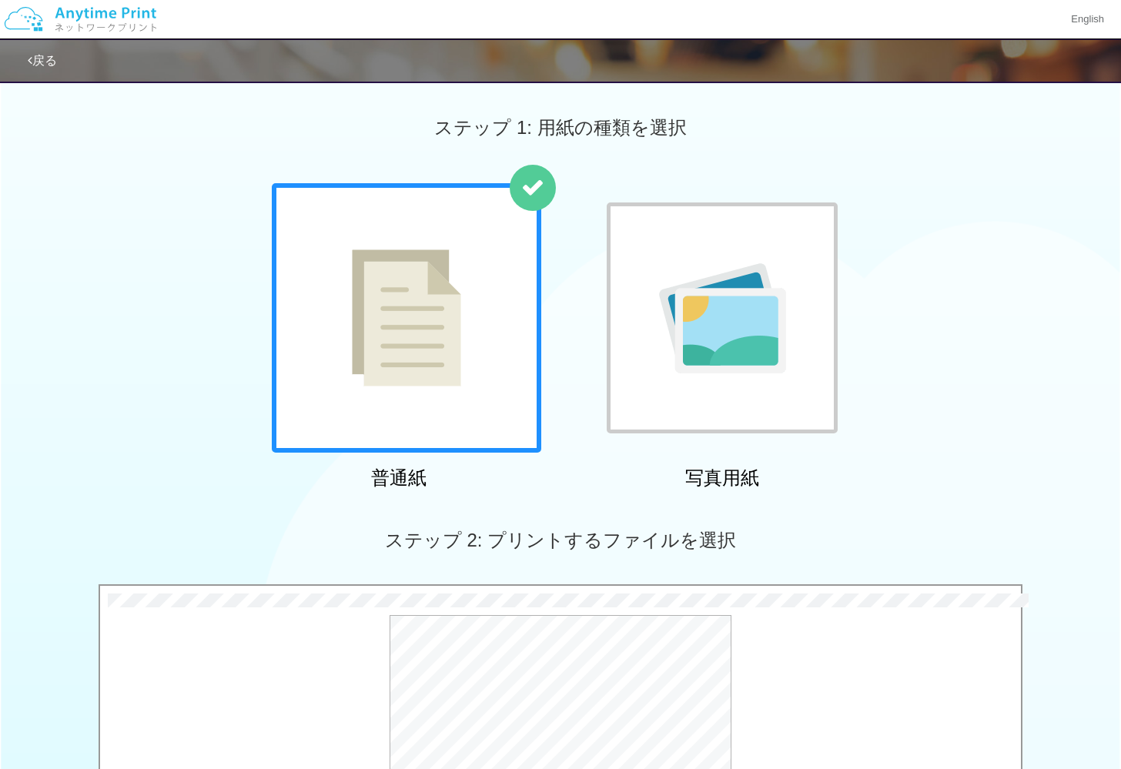
scroll to position [253, 0]
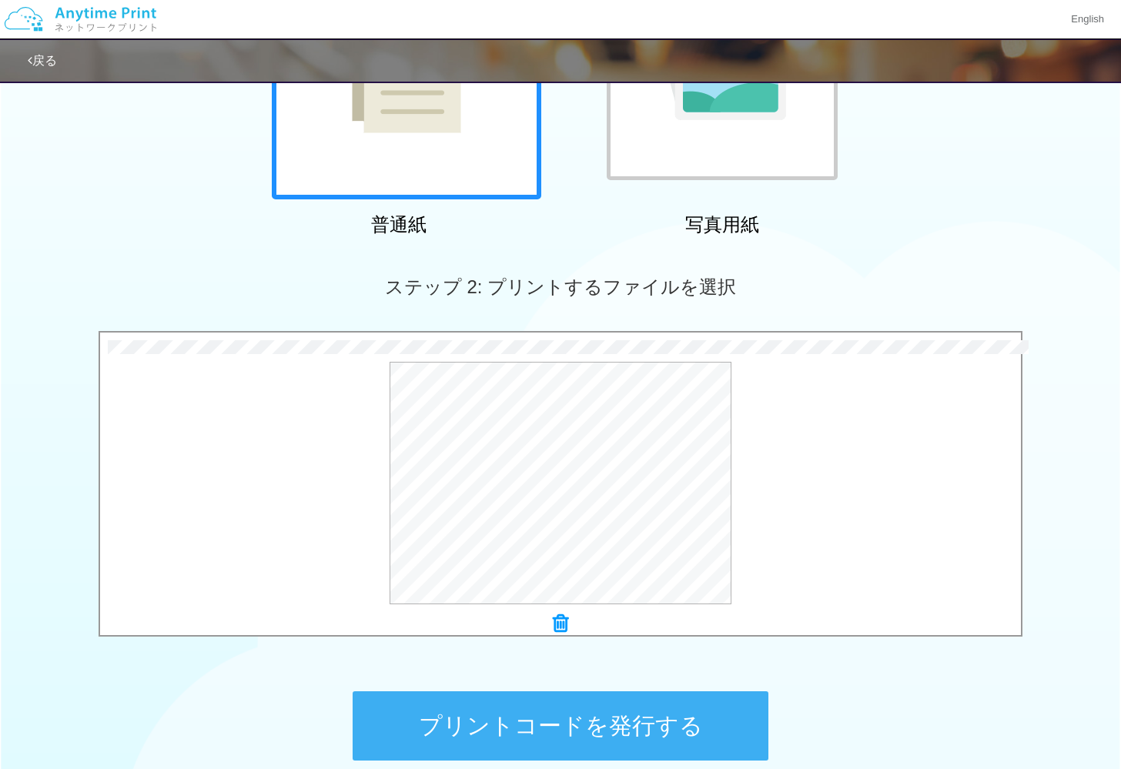
click at [668, 719] on button "プリントコードを発行する" at bounding box center [561, 726] width 416 height 69
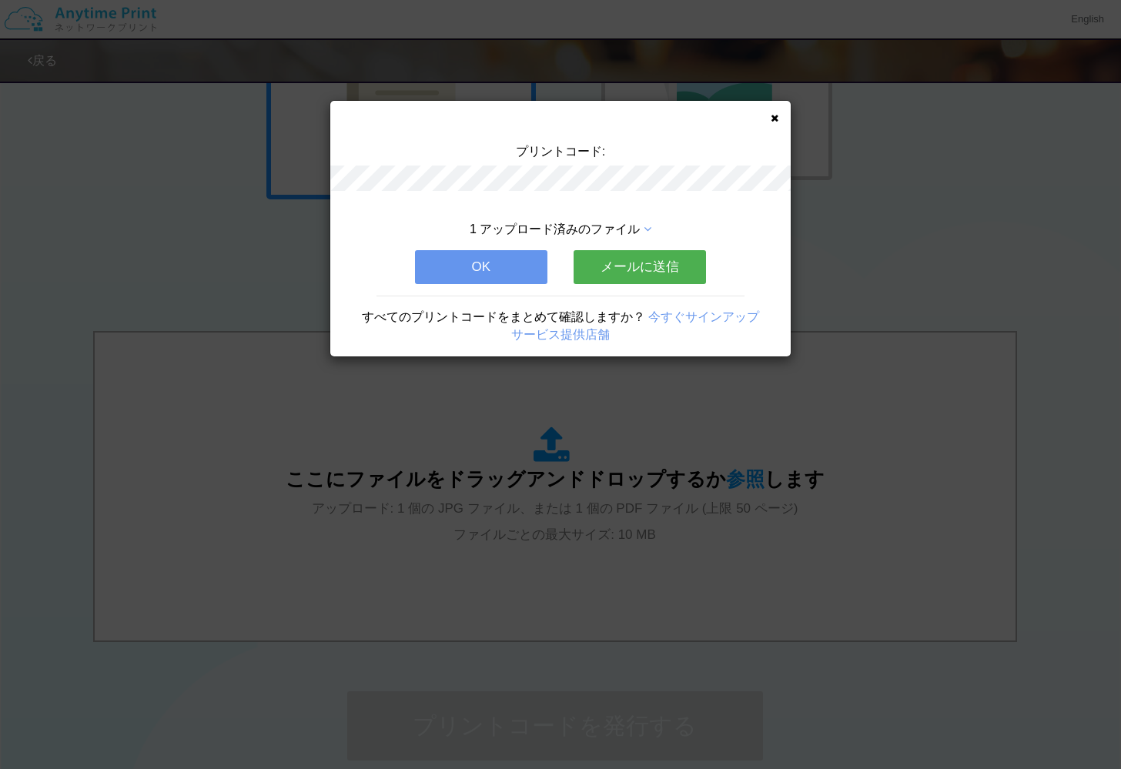
scroll to position [0, 0]
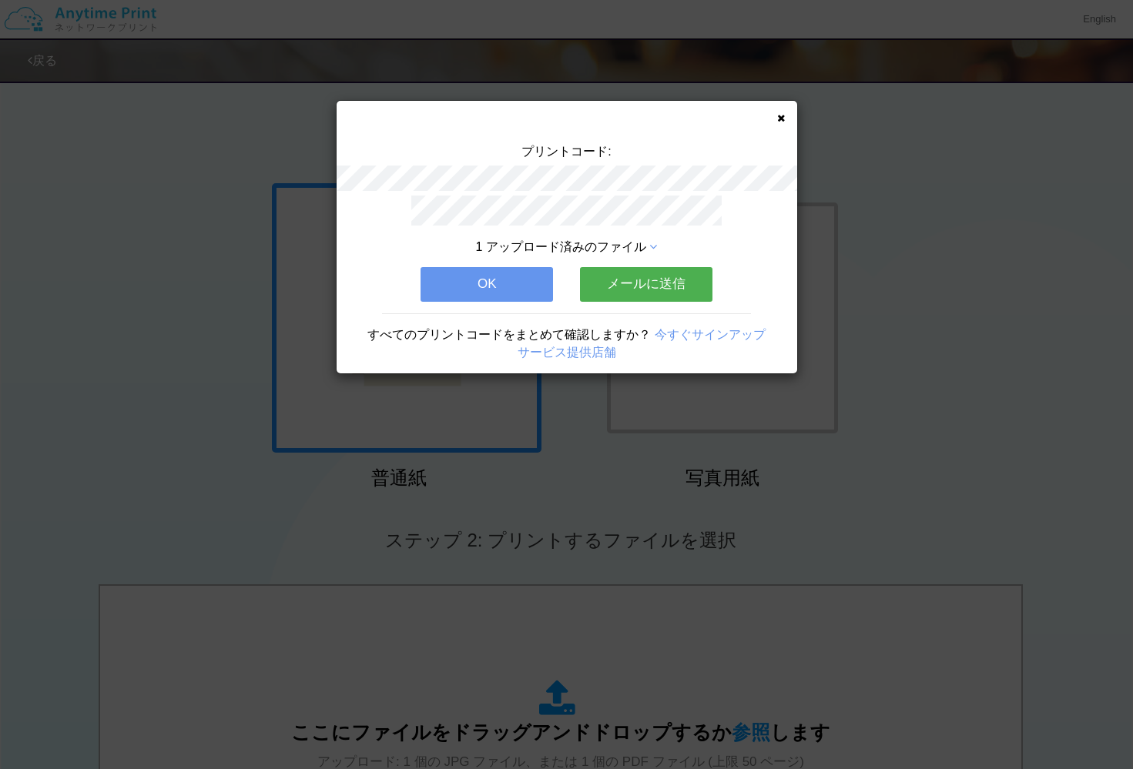
click at [518, 283] on button "OK" at bounding box center [486, 284] width 132 height 34
